Goal: Navigation & Orientation: Find specific page/section

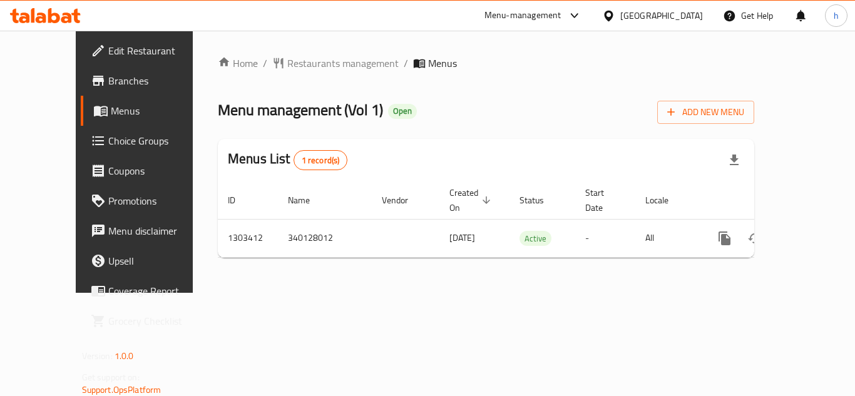
click at [437, 98] on div "Menu management ( Vol 1 ) Open Add New Menu" at bounding box center [486, 110] width 536 height 28
click at [677, 18] on div "[GEOGRAPHIC_DATA]" at bounding box center [661, 16] width 83 height 14
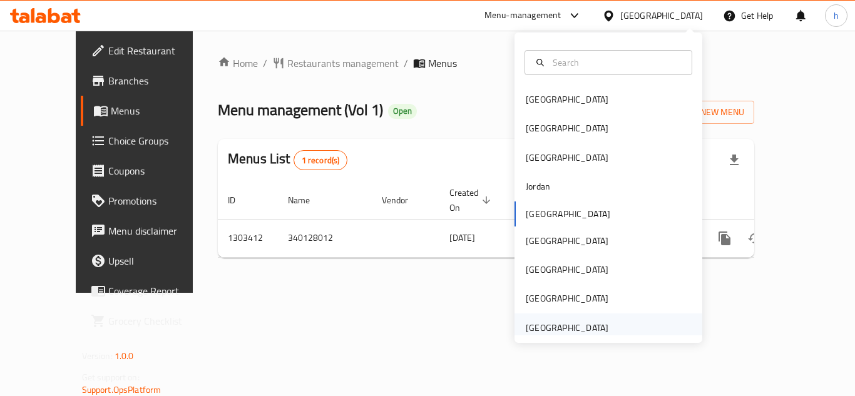
click at [546, 326] on div "United Arab Emirates" at bounding box center [567, 328] width 83 height 14
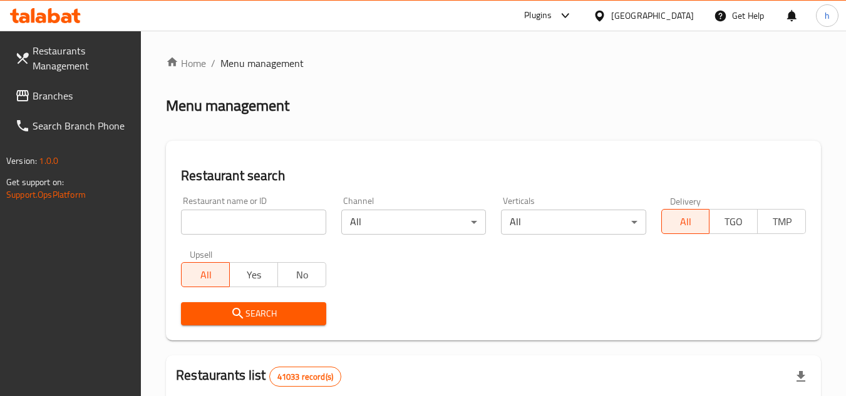
click at [54, 103] on span "Branches" at bounding box center [82, 95] width 99 height 15
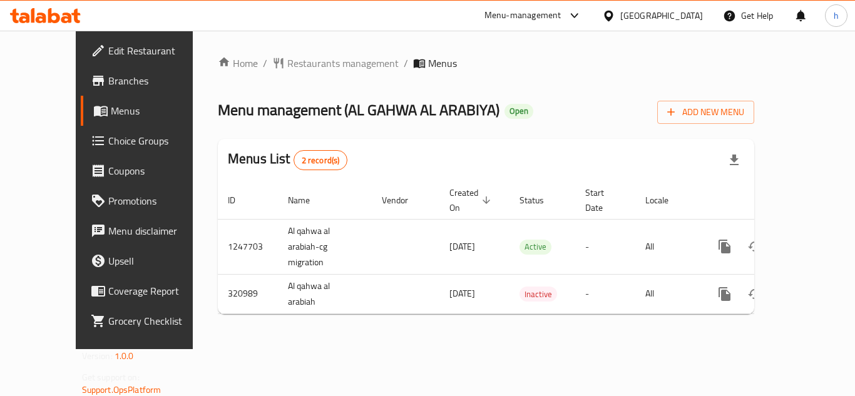
click at [108, 46] on span "Edit Restaurant" at bounding box center [158, 50] width 100 height 15
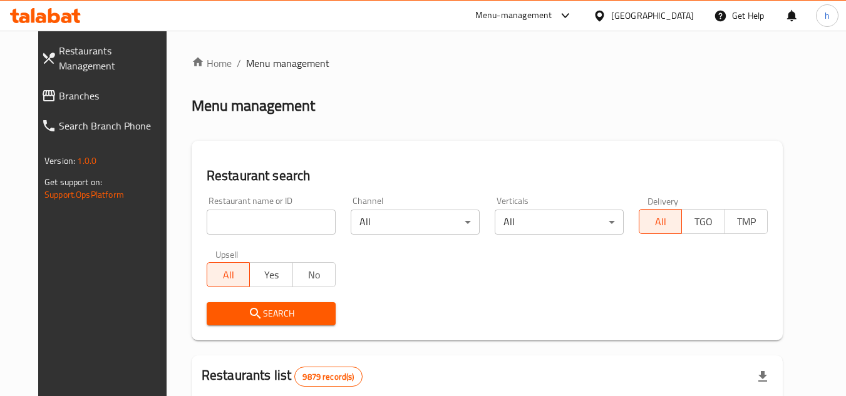
click at [76, 81] on link "Branches" at bounding box center [105, 96] width 148 height 30
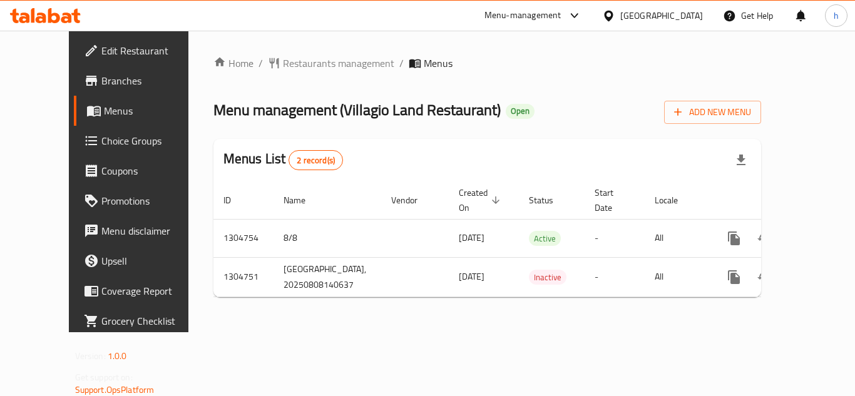
click at [677, 21] on div "[GEOGRAPHIC_DATA]" at bounding box center [661, 16] width 83 height 14
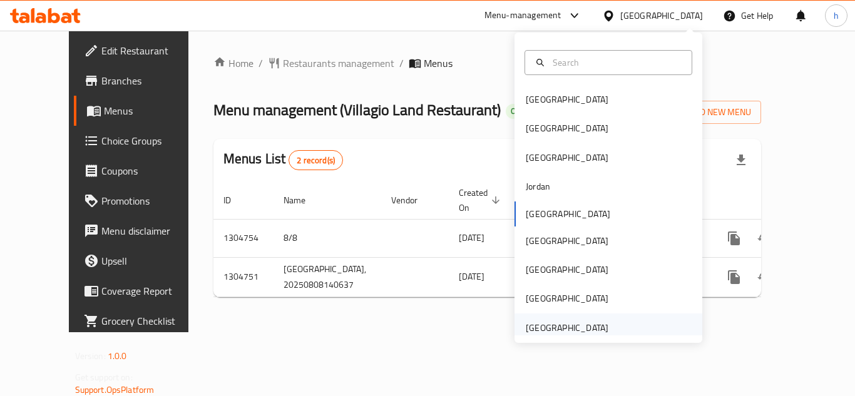
click at [587, 329] on div "United Arab Emirates" at bounding box center [567, 328] width 83 height 14
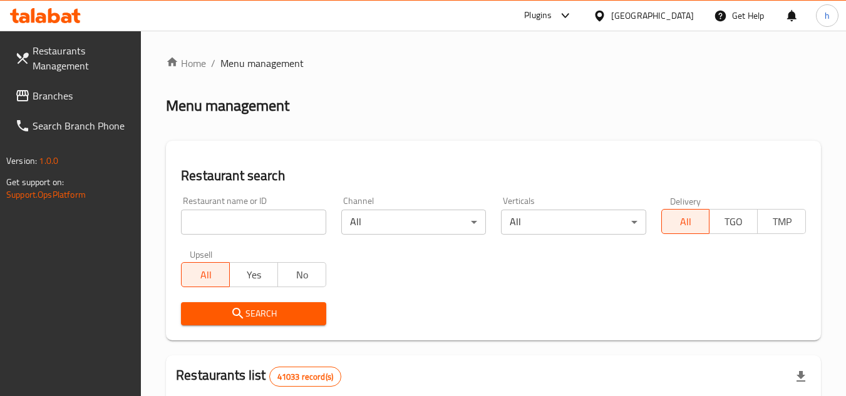
click at [68, 101] on span "Branches" at bounding box center [82, 95] width 99 height 15
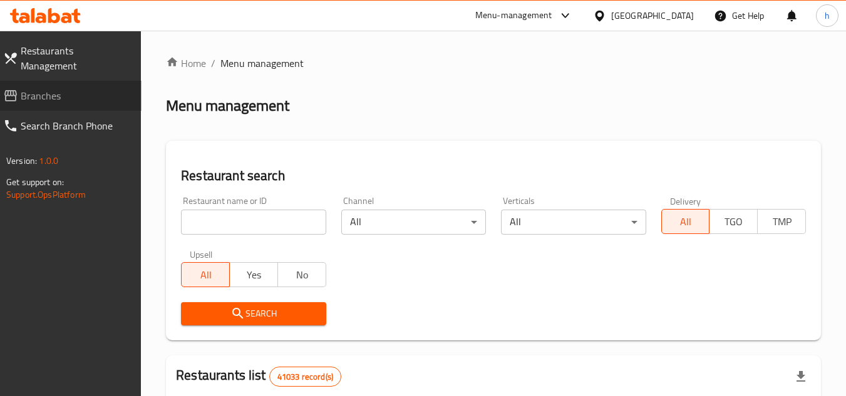
click at [84, 88] on span "Branches" at bounding box center [76, 95] width 111 height 15
click at [49, 88] on span "Branches" at bounding box center [76, 95] width 111 height 15
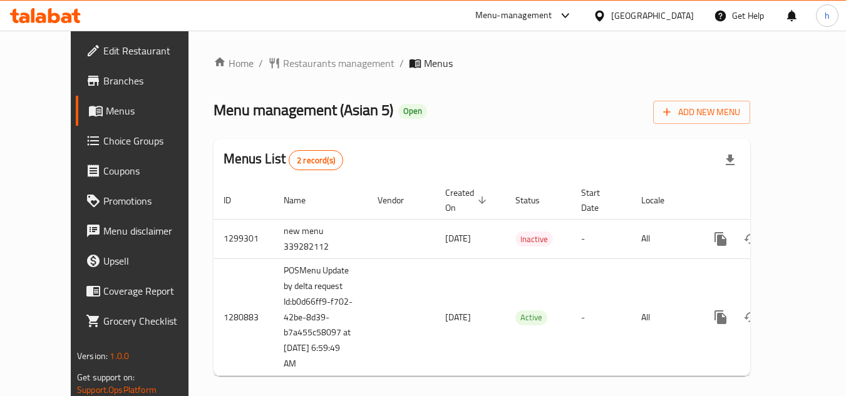
click at [618, 19] on div "[GEOGRAPHIC_DATA]" at bounding box center [652, 16] width 83 height 14
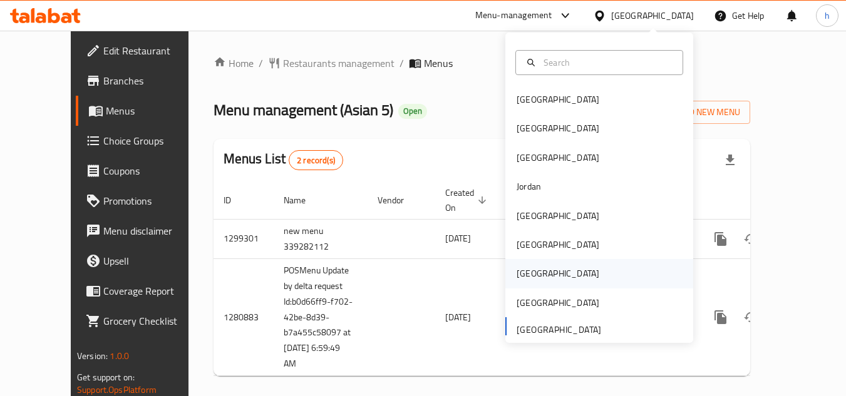
click at [525, 270] on div "Qatar" at bounding box center [557, 274] width 83 height 14
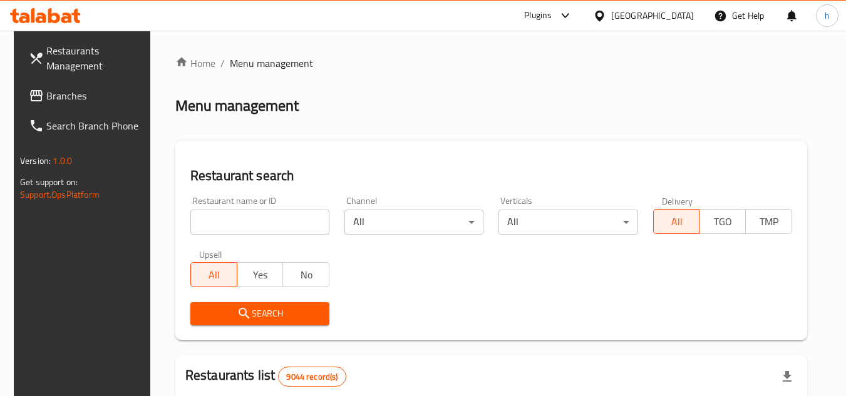
click at [93, 97] on span "Branches" at bounding box center [95, 95] width 99 height 15
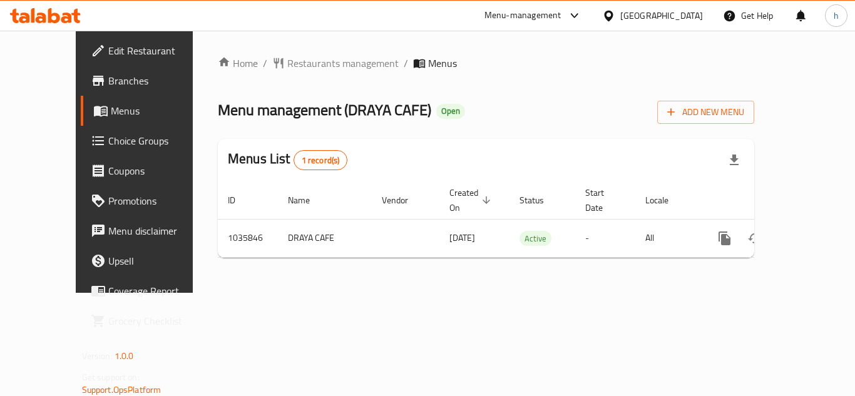
click at [513, 14] on div "Menu-management" at bounding box center [523, 15] width 77 height 15
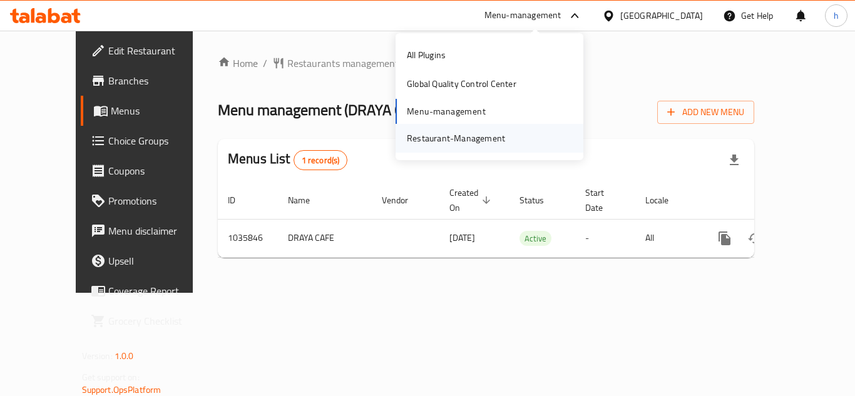
click at [446, 138] on div "Restaurant-Management" at bounding box center [456, 138] width 98 height 14
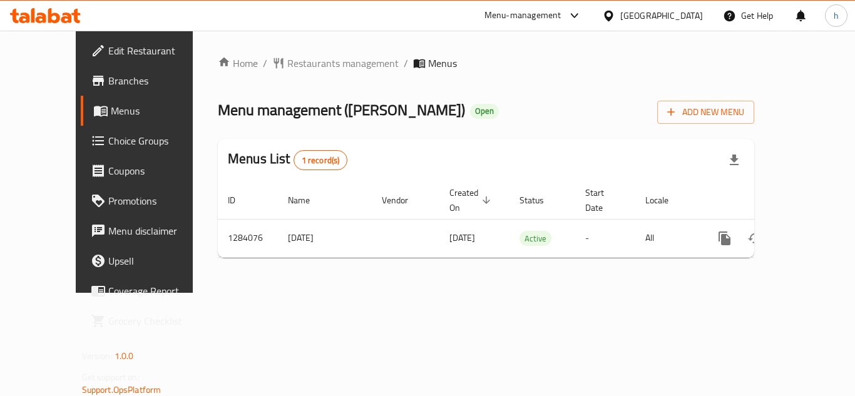
click at [672, 26] on div "[GEOGRAPHIC_DATA]" at bounding box center [652, 16] width 121 height 30
click at [519, 14] on div "Menu-management" at bounding box center [523, 15] width 77 height 15
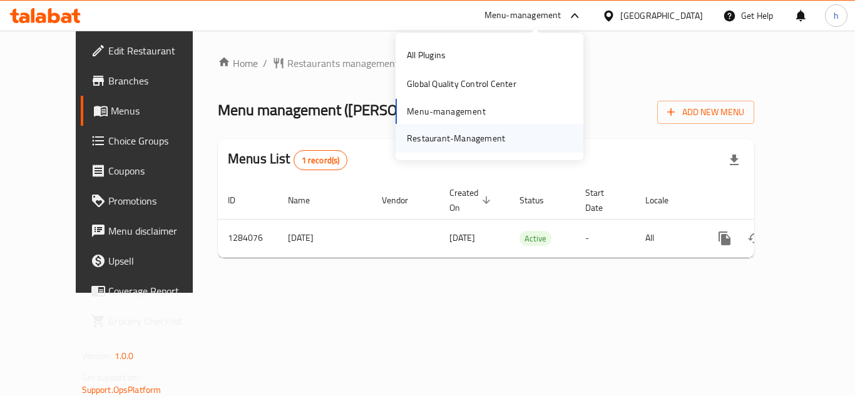
click at [485, 140] on div "Restaurant-Management" at bounding box center [456, 138] width 98 height 14
